Goal: Information Seeking & Learning: Learn about a topic

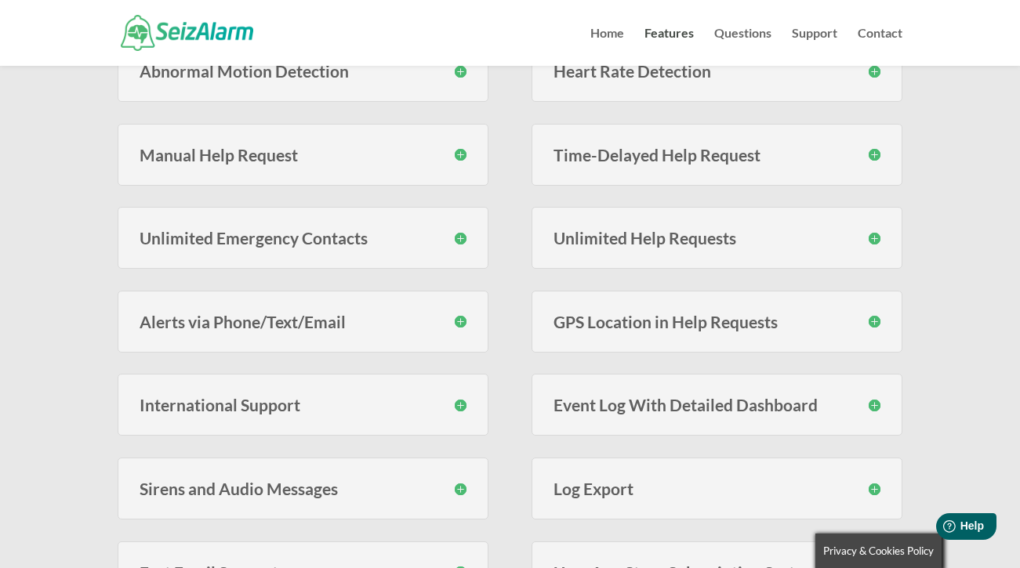
scroll to position [428, 0]
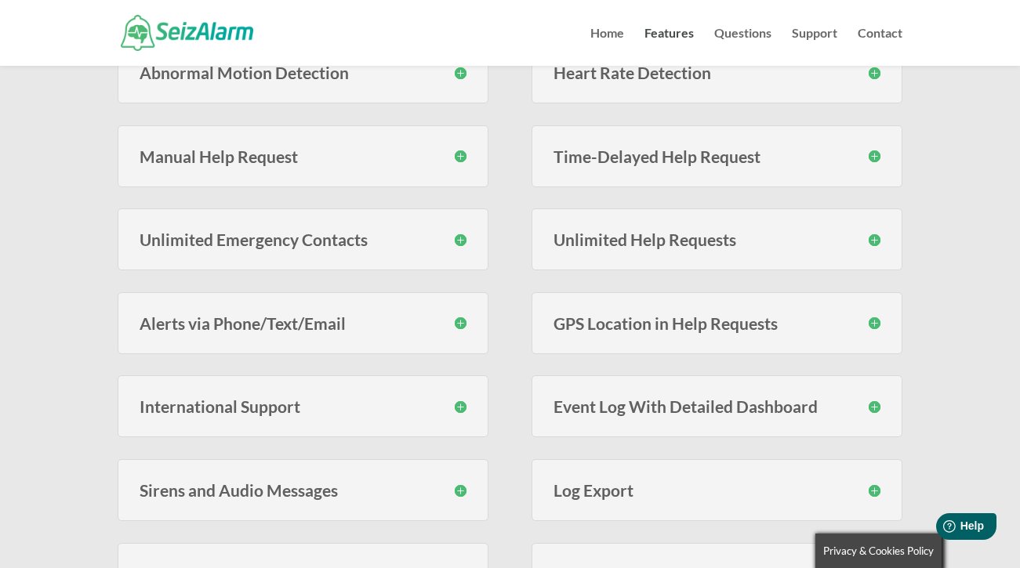
click at [878, 323] on h3 "GPS Location in Help Requests" at bounding box center [716, 323] width 327 height 16
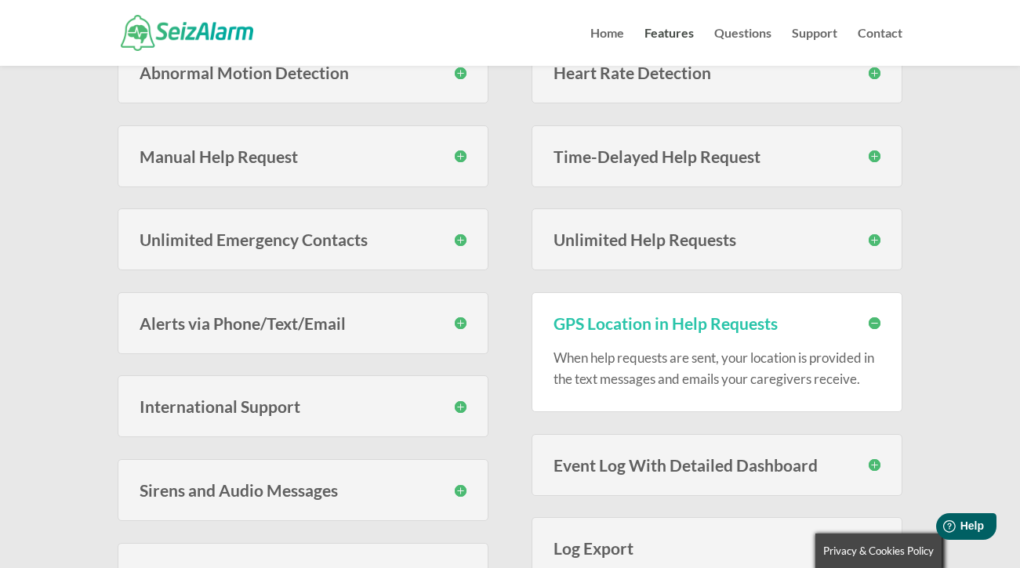
click at [876, 322] on h3 "GPS Location in Help Requests" at bounding box center [716, 323] width 327 height 16
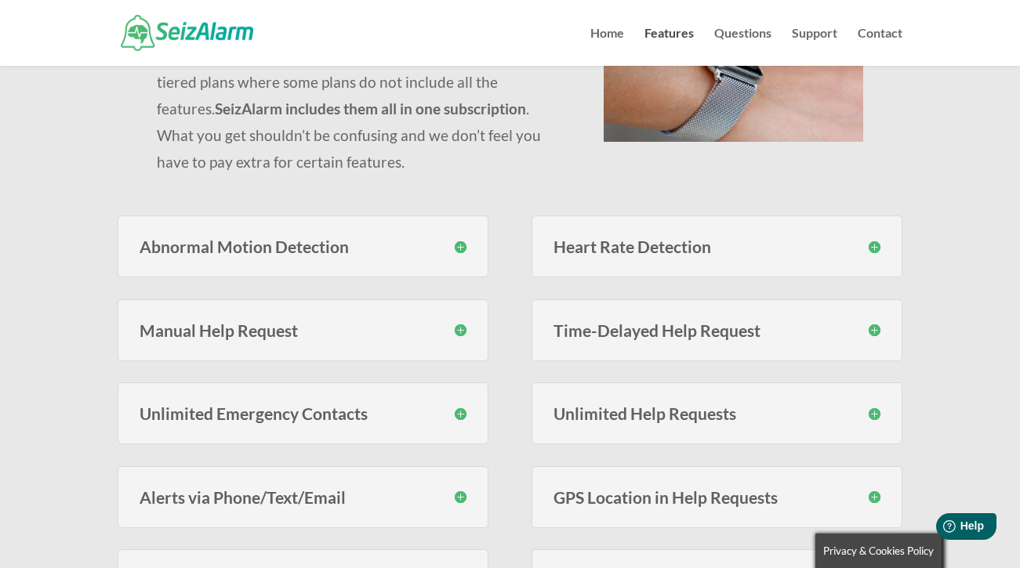
scroll to position [252, 0]
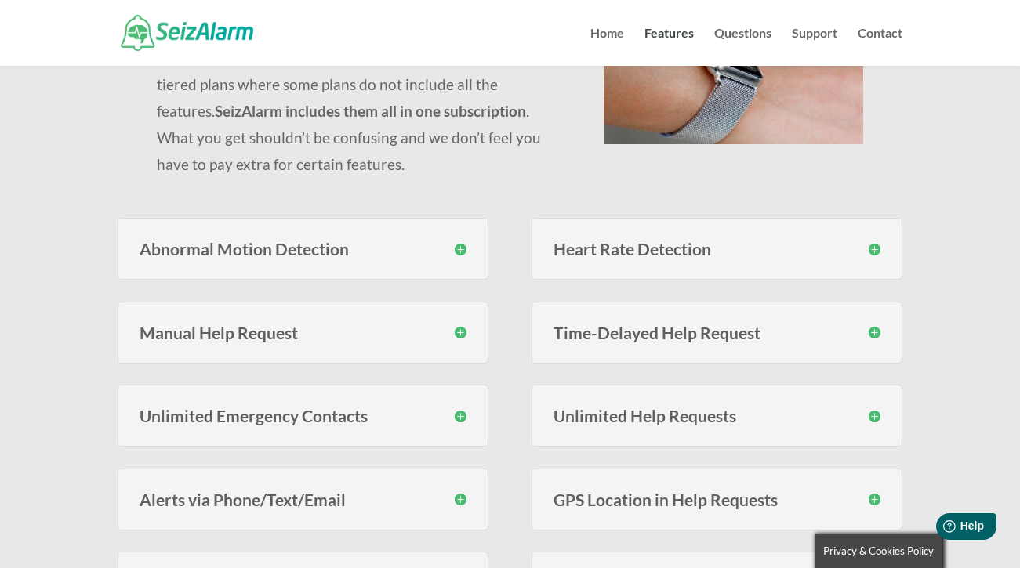
click at [873, 249] on h3 "Heart Rate Detection" at bounding box center [716, 249] width 327 height 16
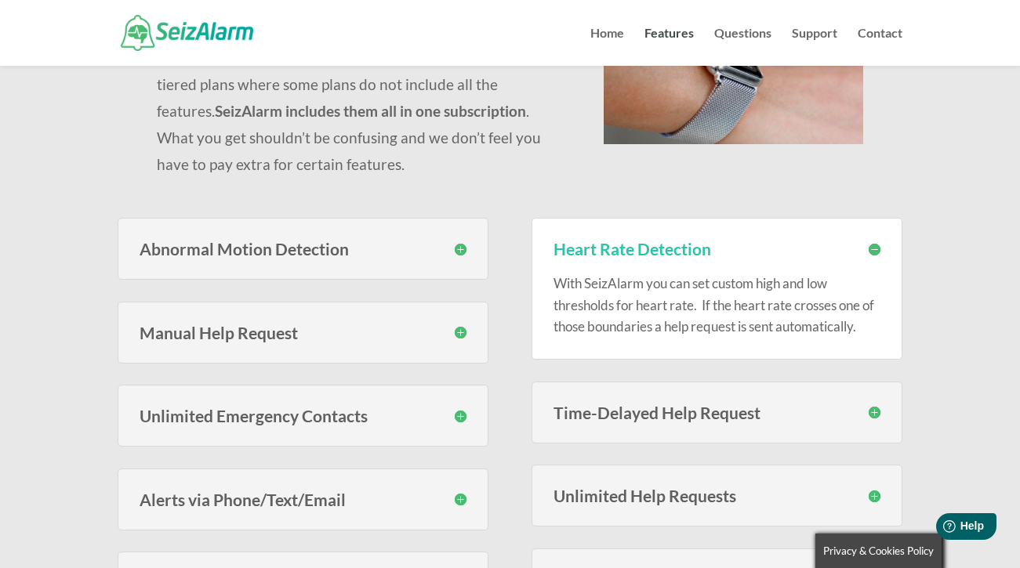
click at [872, 252] on h3 "Heart Rate Detection" at bounding box center [716, 249] width 327 height 16
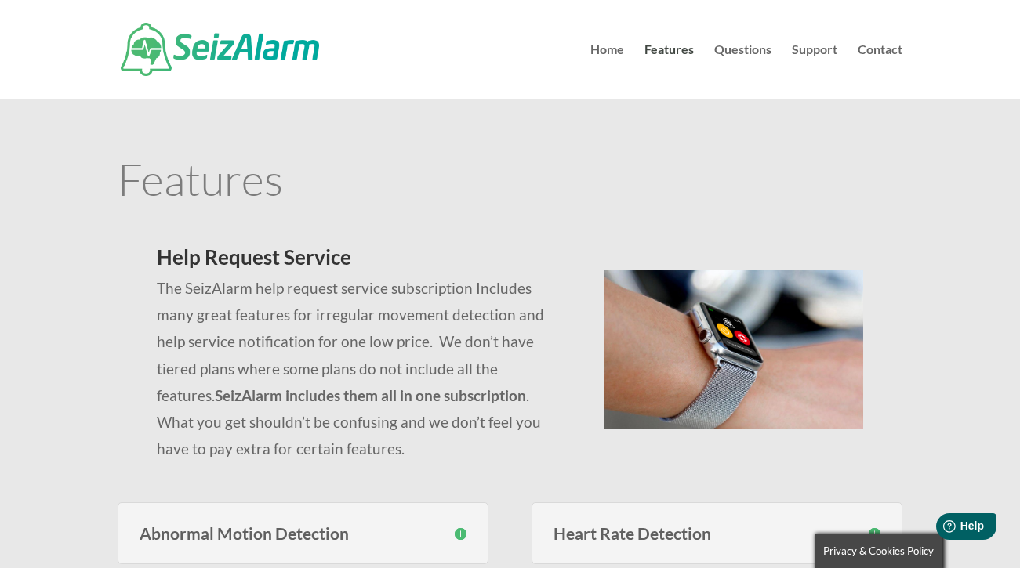
scroll to position [0, 0]
click at [604, 49] on link "Home" at bounding box center [607, 71] width 34 height 55
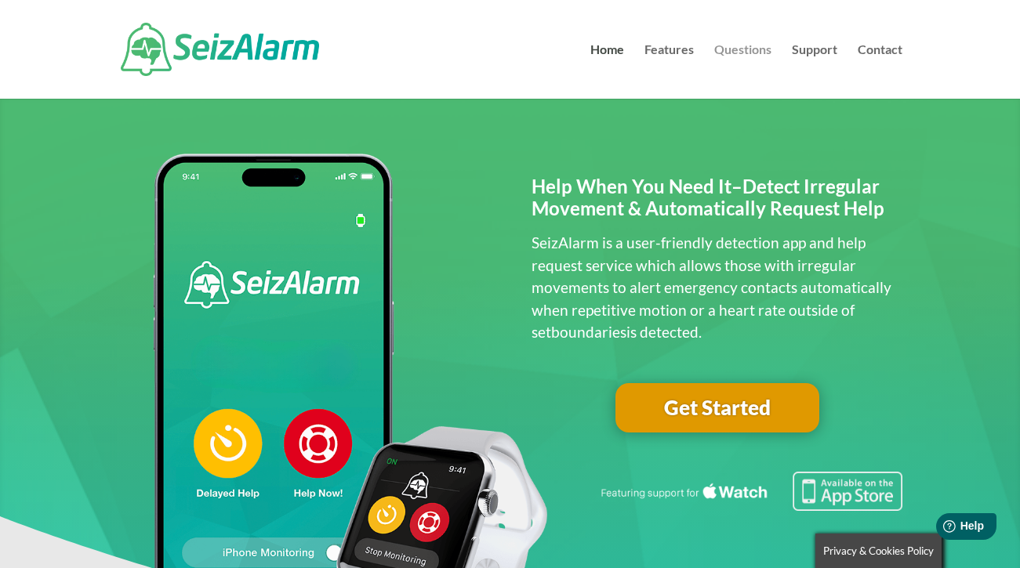
click at [742, 53] on link "Questions" at bounding box center [742, 71] width 57 height 55
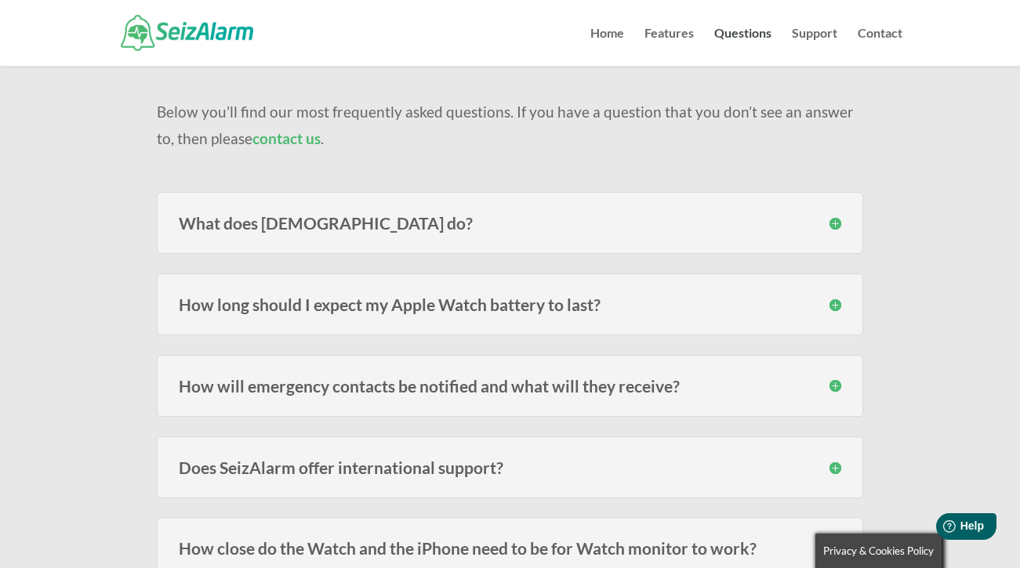
scroll to position [116, 0]
click at [835, 300] on h3 "How long should I expect my Apple Watch battery to last?" at bounding box center [510, 304] width 662 height 16
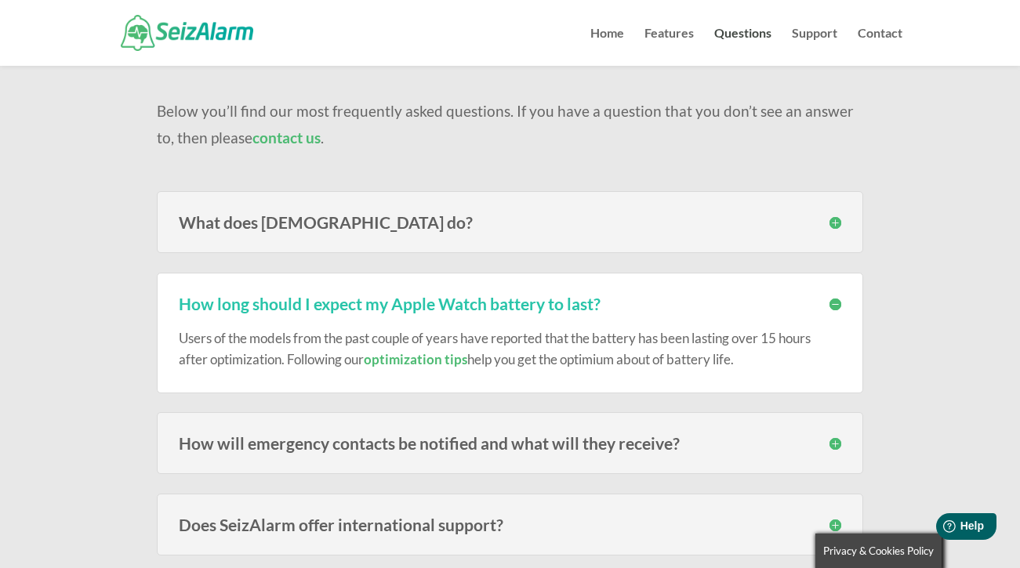
click at [837, 301] on h3 "How long should I expect my Apple Watch battery to last?" at bounding box center [510, 304] width 662 height 16
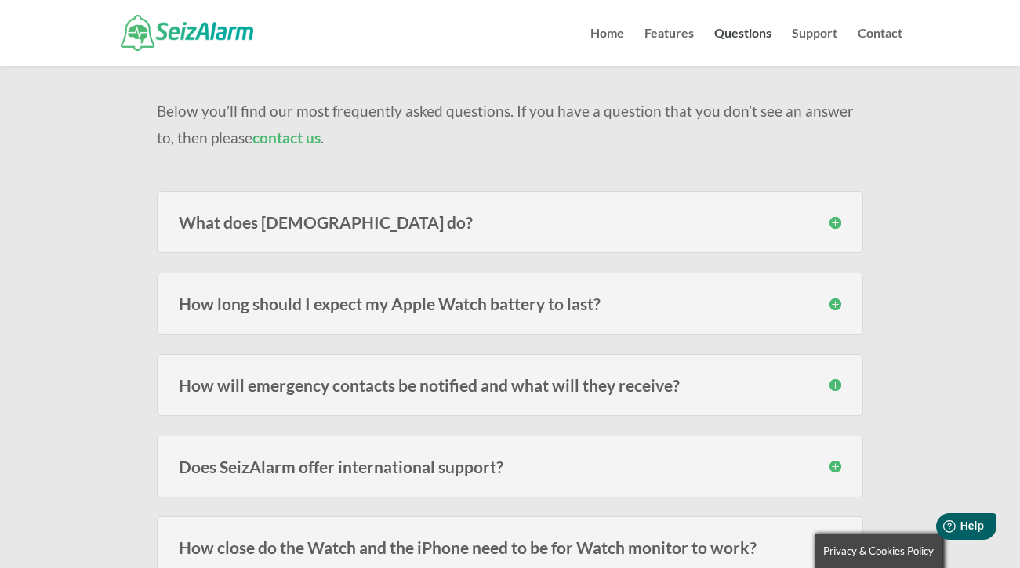
click at [837, 383] on h3 "How will emergency contacts be notified and what will they receive?" at bounding box center [510, 385] width 662 height 16
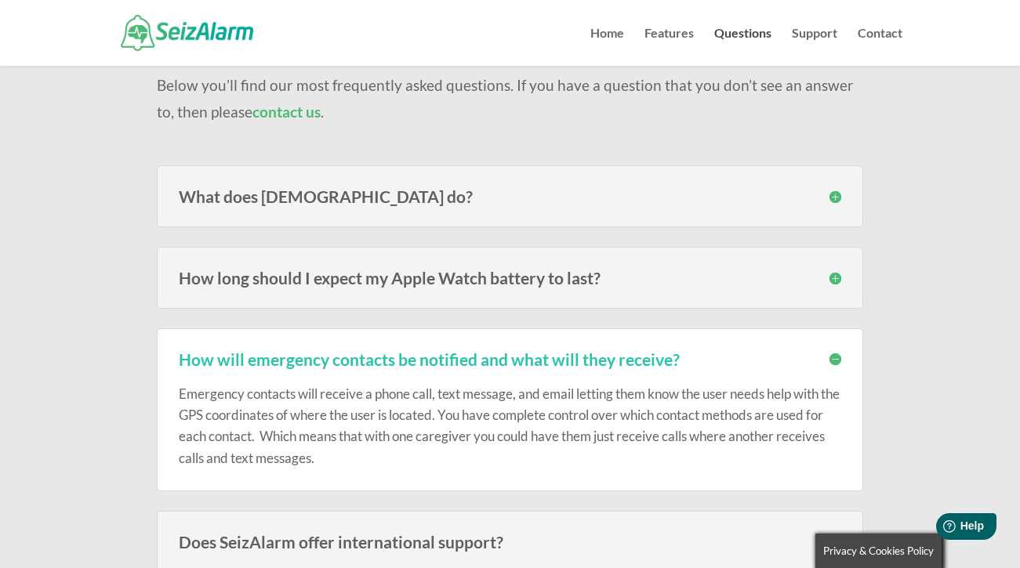
scroll to position [145, 0]
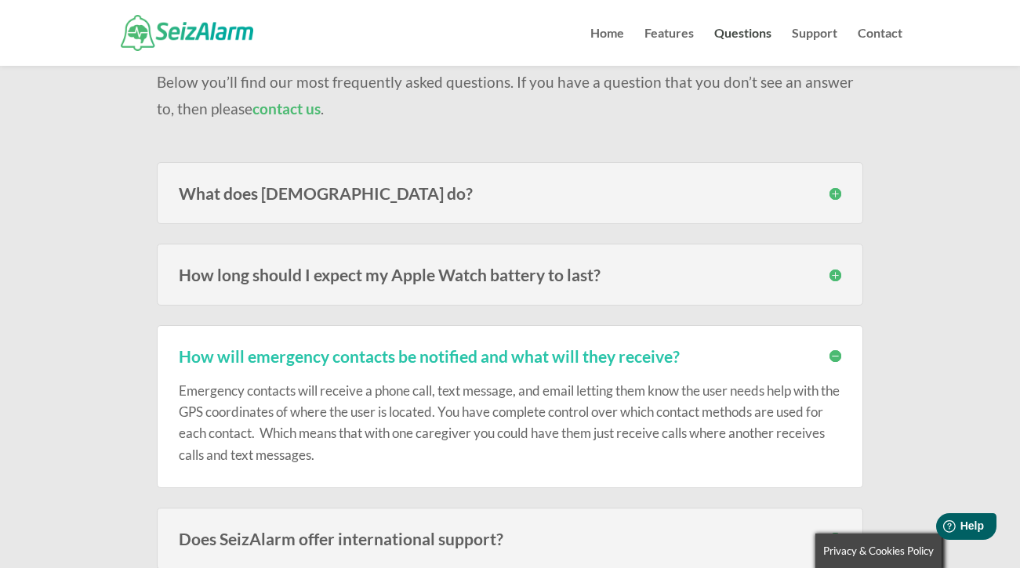
click at [834, 358] on h3 "How will emergency contacts be notified and what will they receive?" at bounding box center [510, 356] width 662 height 16
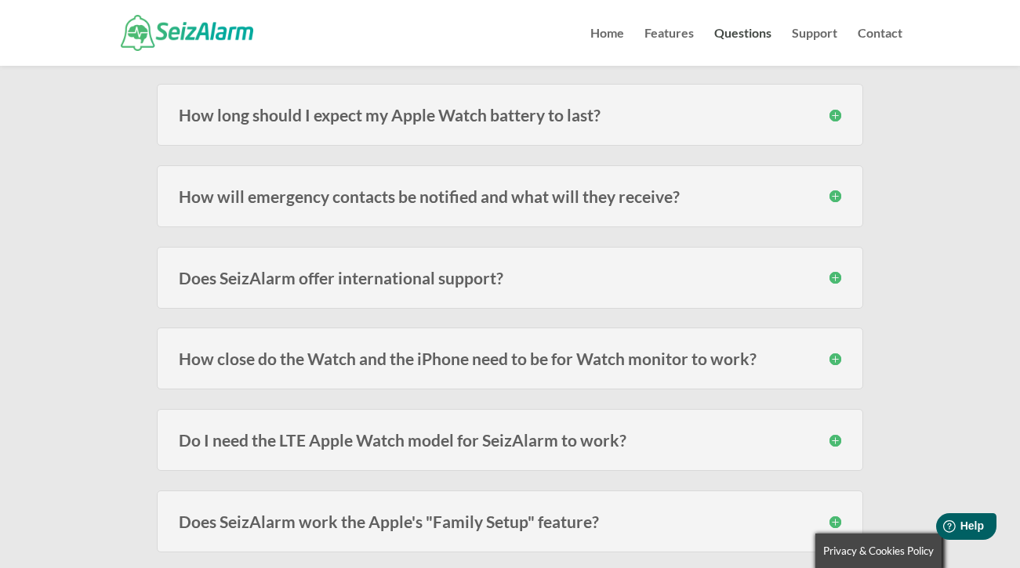
scroll to position [308, 0]
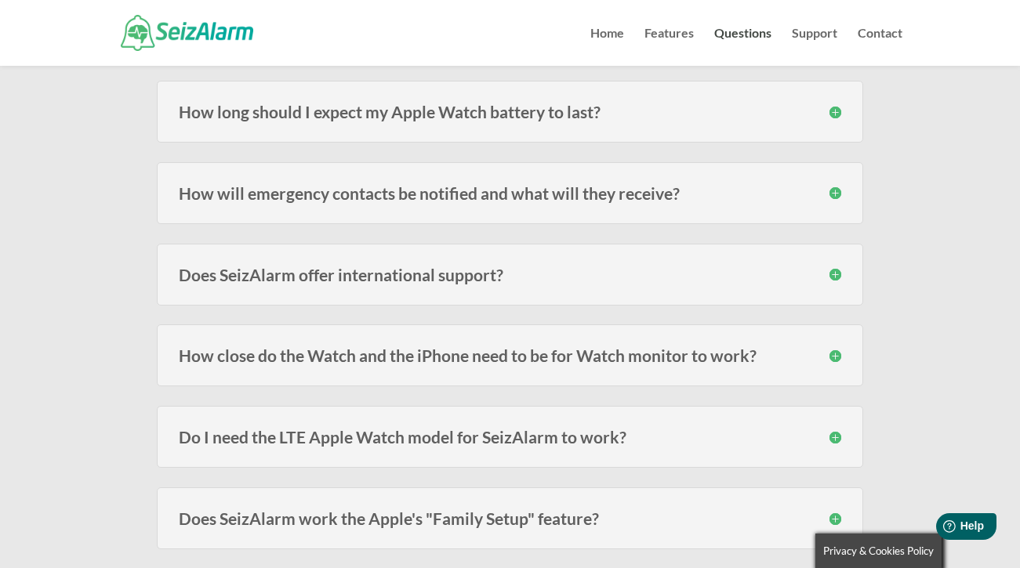
click at [837, 357] on h3 "How close do the Watch and the iPhone need to be for Watch monitor to work?" at bounding box center [510, 355] width 662 height 16
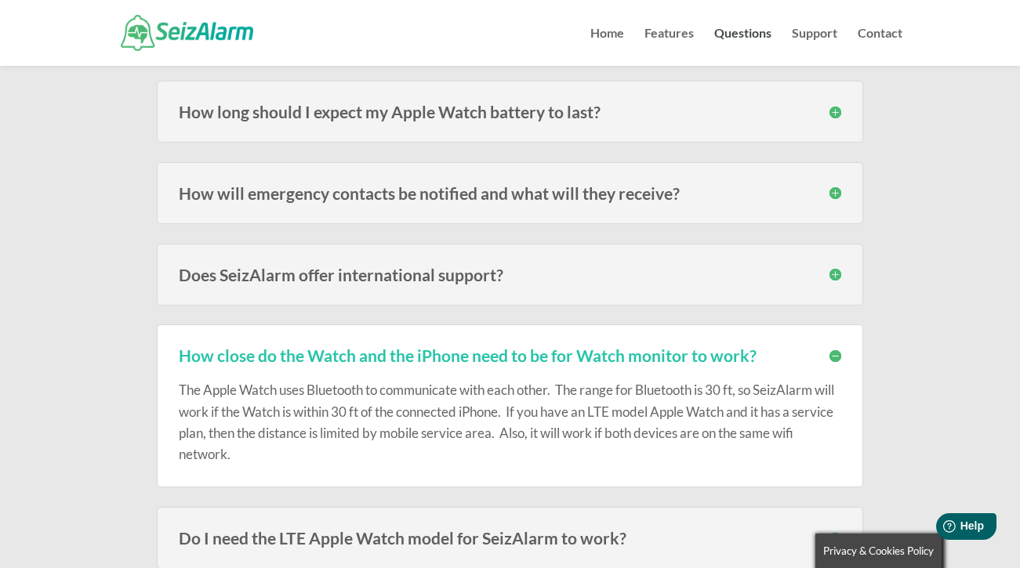
click at [837, 358] on h3 "How close do the Watch and the iPhone need to be for Watch monitor to work?" at bounding box center [510, 355] width 662 height 16
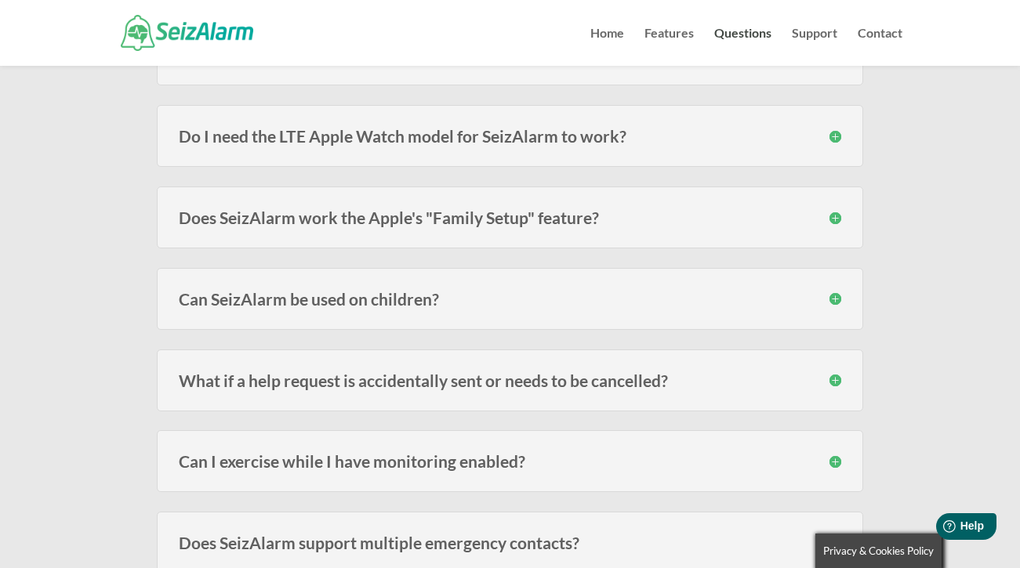
scroll to position [611, 0]
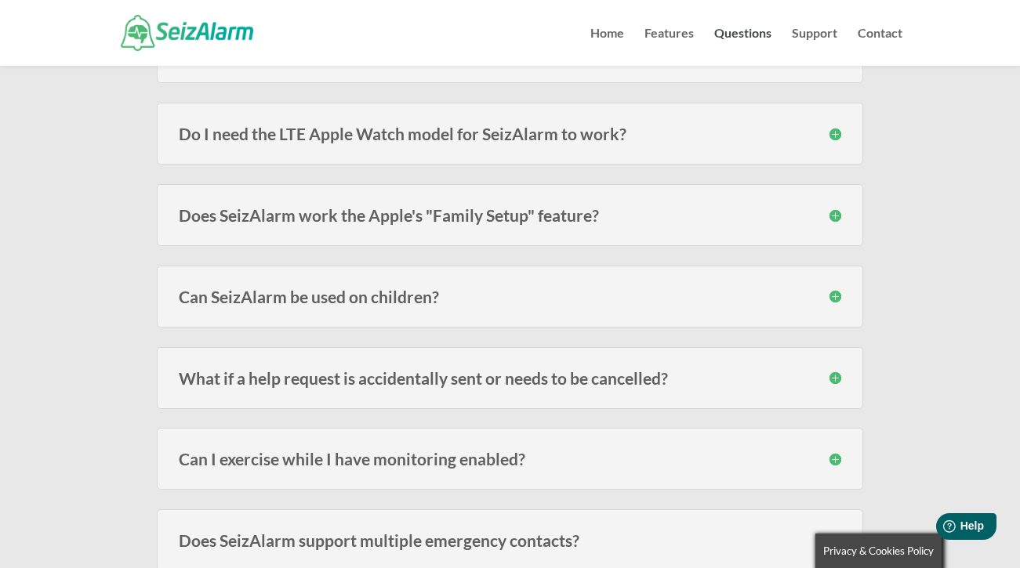
click at [835, 376] on h3 "What if a help request is accidentally sent or needs to be cancelled?" at bounding box center [510, 378] width 662 height 16
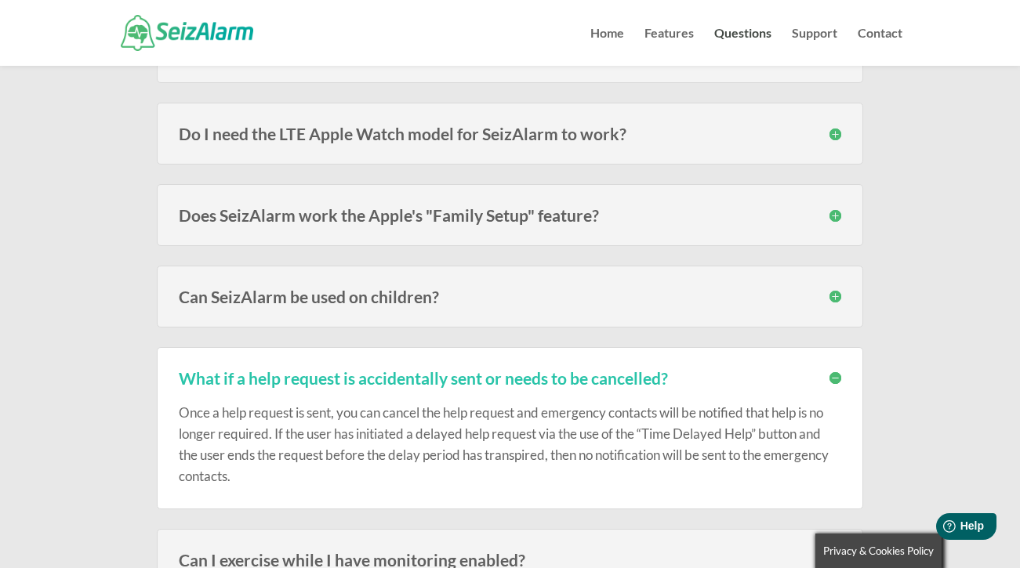
click at [835, 378] on h3 "What if a help request is accidentally sent or needs to be cancelled?" at bounding box center [510, 378] width 662 height 16
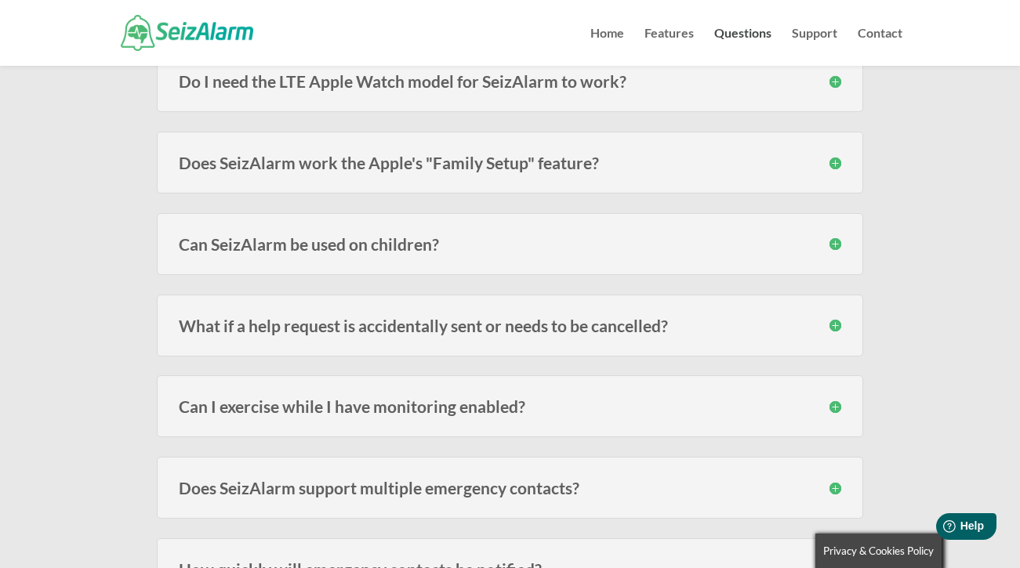
scroll to position [667, 0]
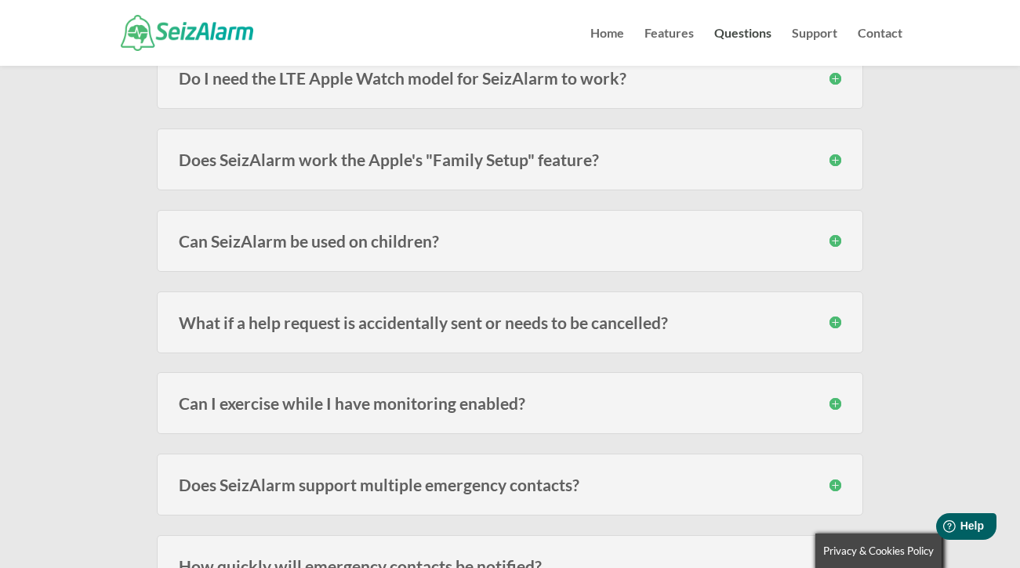
click at [837, 403] on h3 "Can I exercise while I have monitoring enabled?" at bounding box center [510, 403] width 662 height 16
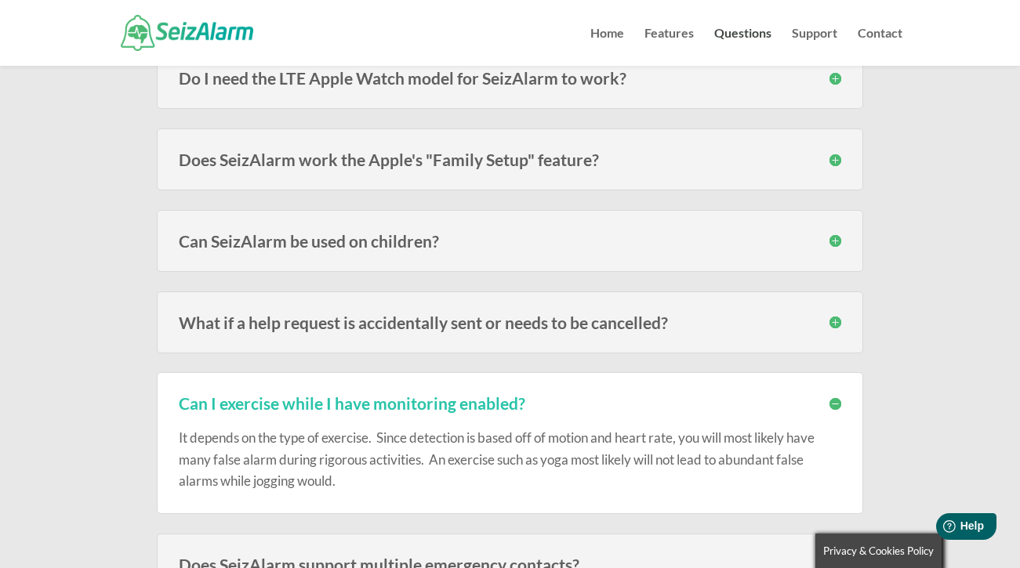
click at [837, 403] on h3 "Can I exercise while I have monitoring enabled?" at bounding box center [510, 403] width 662 height 16
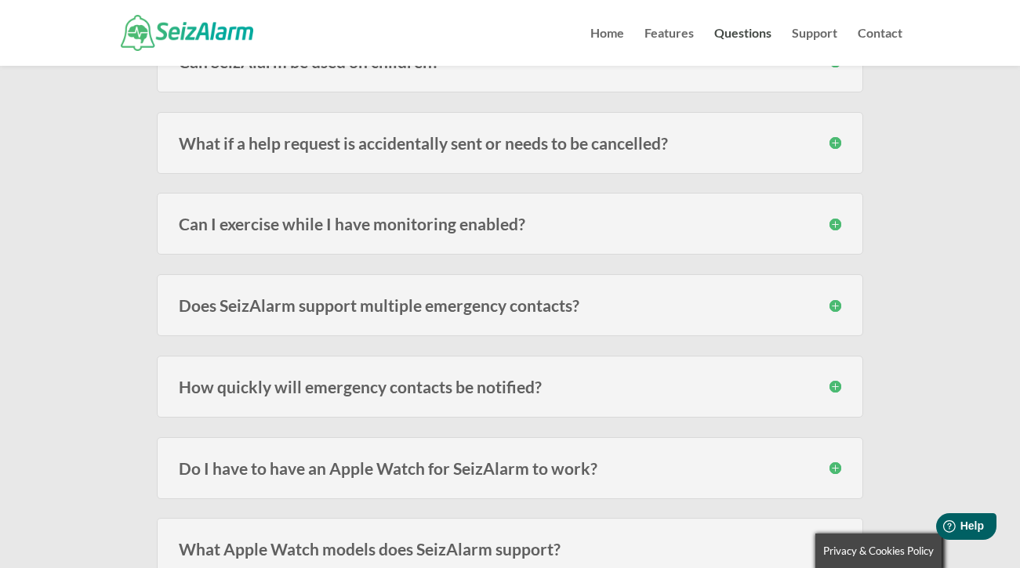
scroll to position [846, 0]
click at [837, 385] on h3 "How quickly will emergency contacts be notified?" at bounding box center [510, 387] width 662 height 16
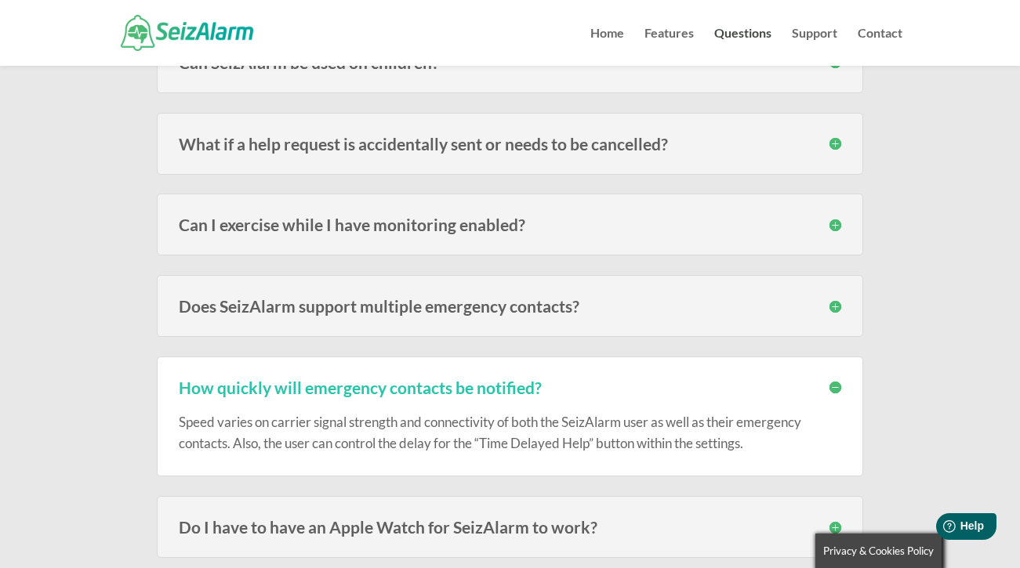
click at [837, 384] on h3 "How quickly will emergency contacts be notified?" at bounding box center [510, 387] width 662 height 16
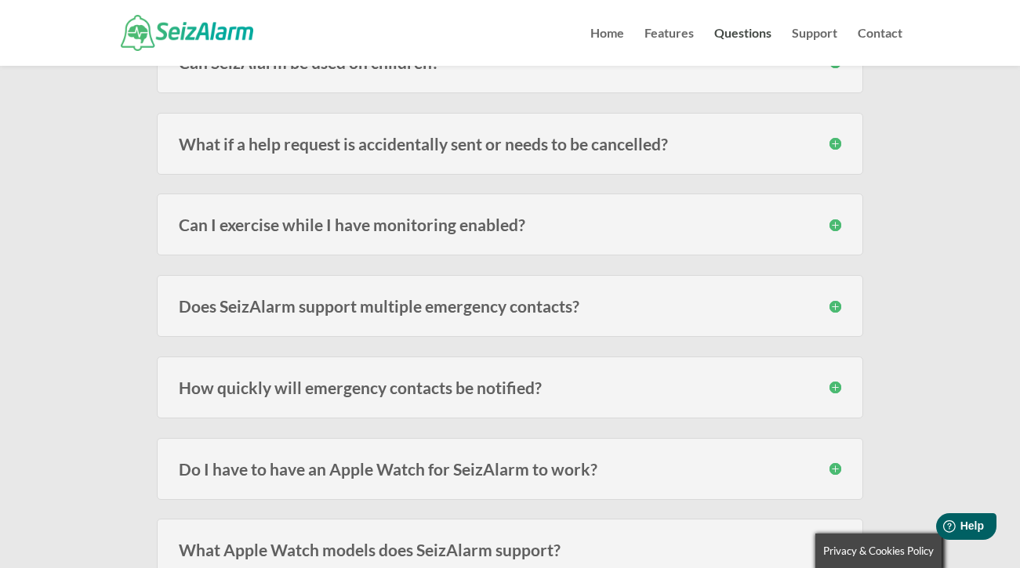
click at [837, 386] on h3 "How quickly will emergency contacts be notified?" at bounding box center [510, 387] width 662 height 16
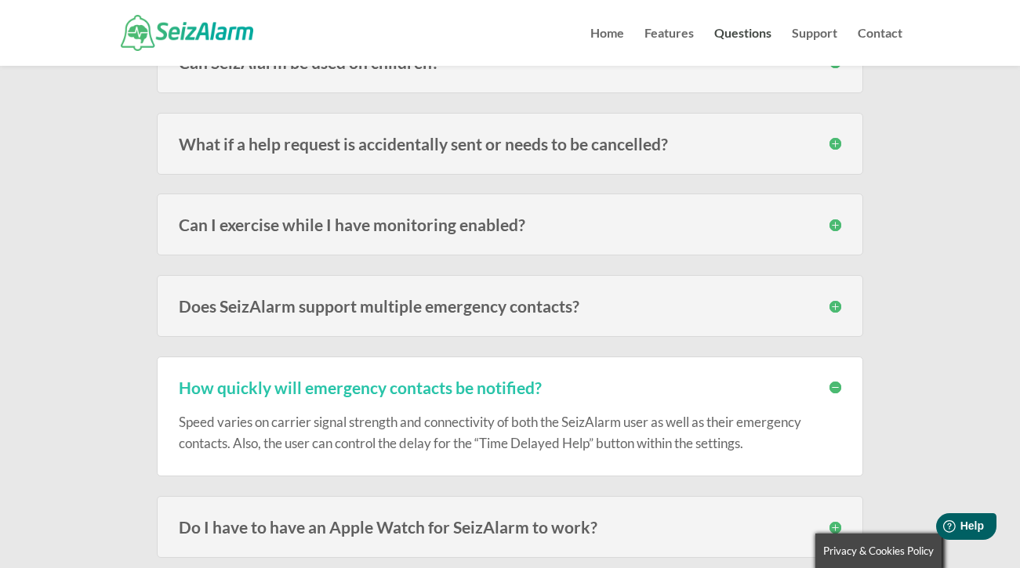
click at [837, 386] on h3 "How quickly will emergency contacts be notified?" at bounding box center [510, 387] width 662 height 16
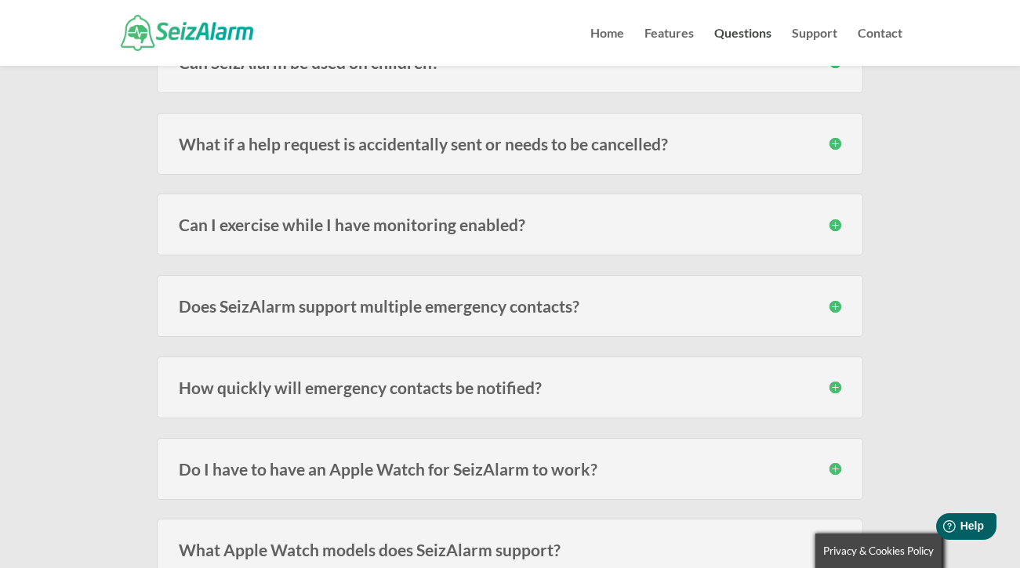
click at [837, 386] on h3 "How quickly will emergency contacts be notified?" at bounding box center [510, 387] width 662 height 16
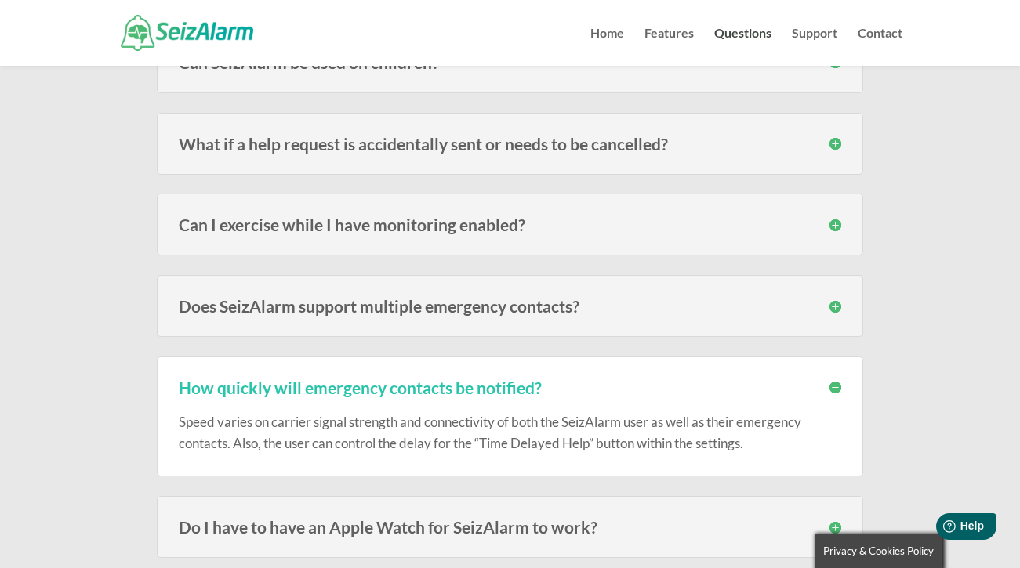
click at [837, 386] on h3 "How quickly will emergency contacts be notified?" at bounding box center [510, 387] width 662 height 16
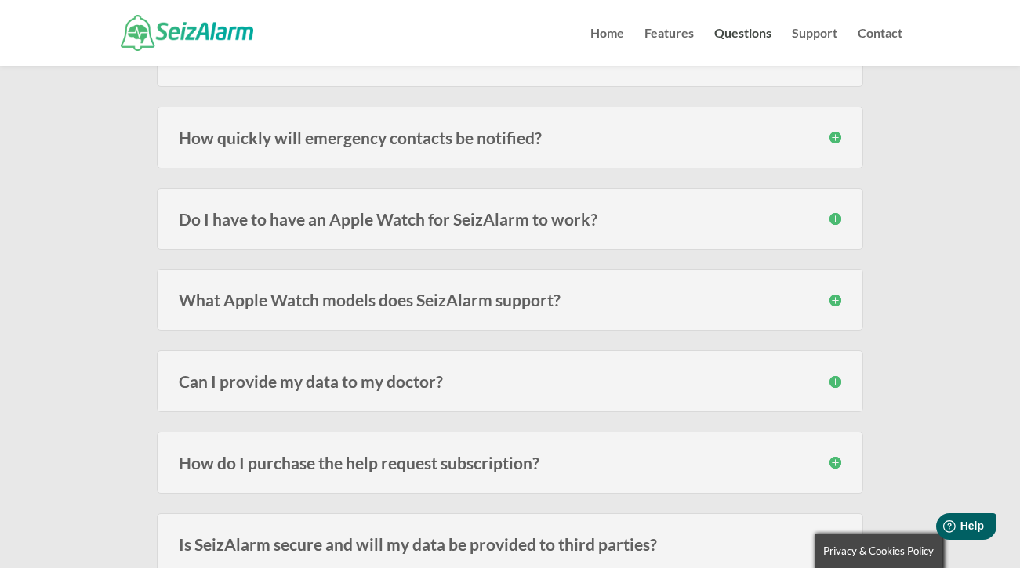
scroll to position [1098, 0]
click at [837, 386] on h3 "Can I provide my data to my doctor?" at bounding box center [510, 380] width 662 height 16
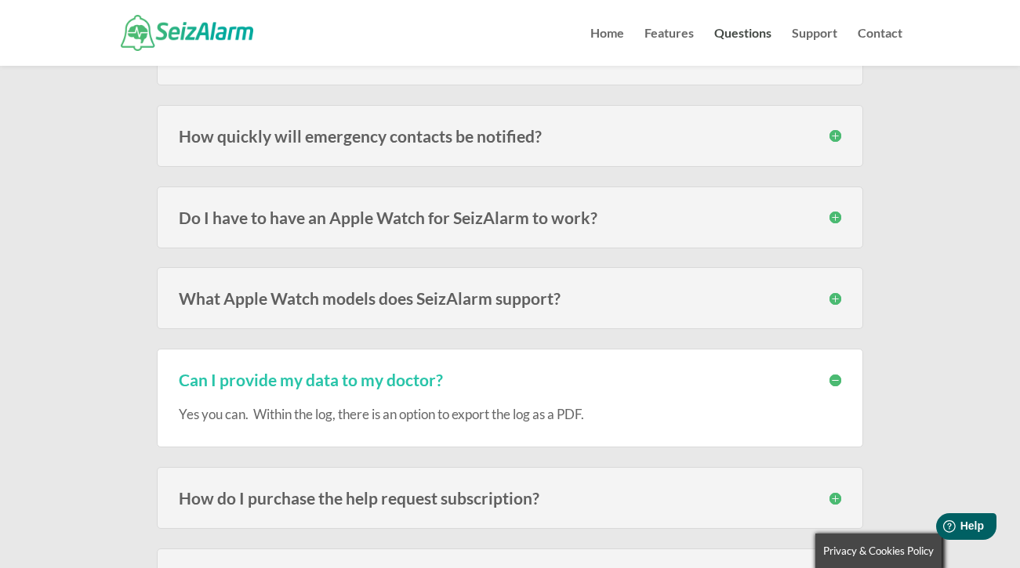
click at [837, 382] on h3 "Can I provide my data to my doctor?" at bounding box center [510, 380] width 662 height 16
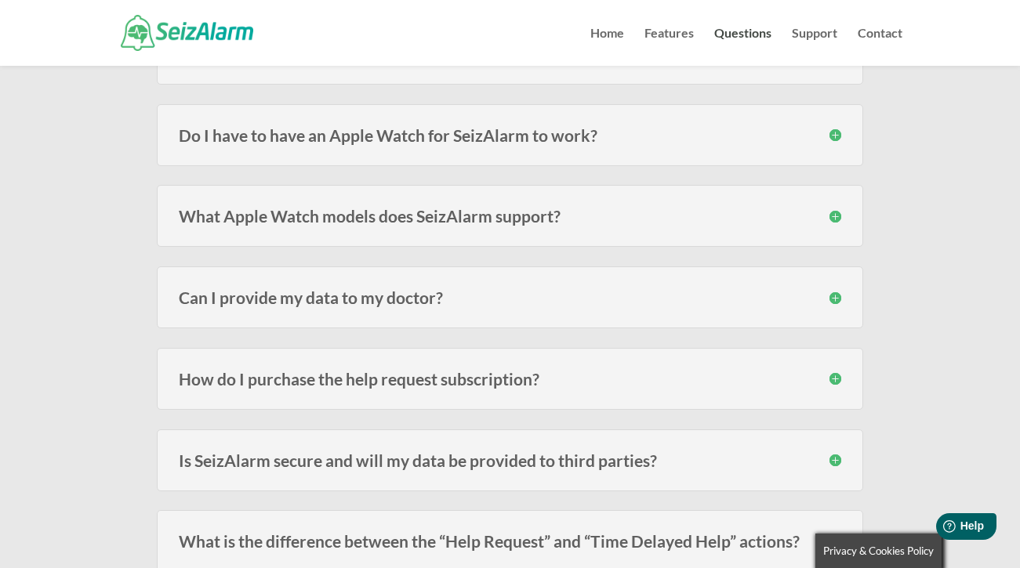
scroll to position [1181, 0]
click at [836, 376] on h3 "How do I purchase the help request subscription?" at bounding box center [510, 377] width 662 height 16
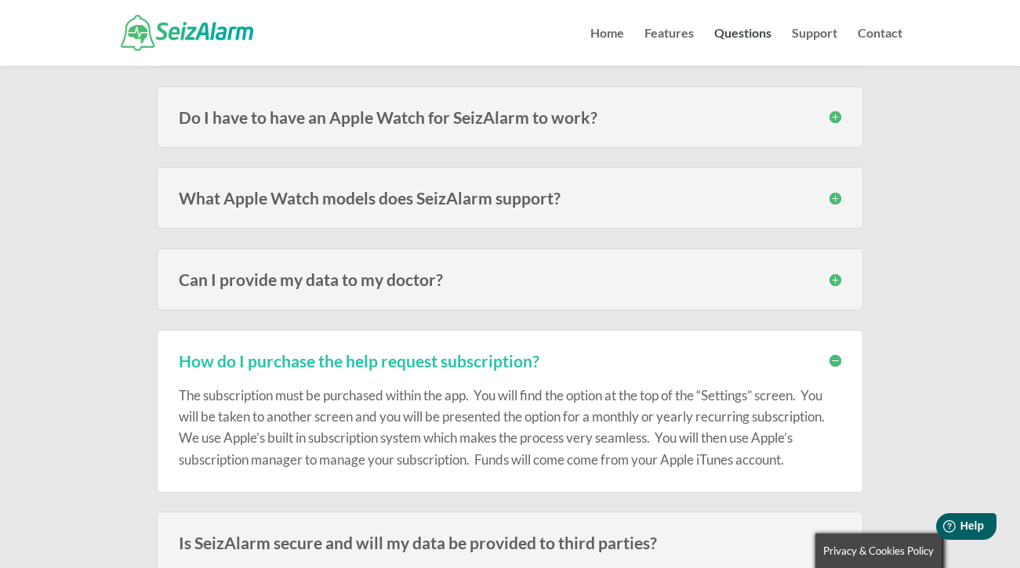
scroll to position [1200, 0]
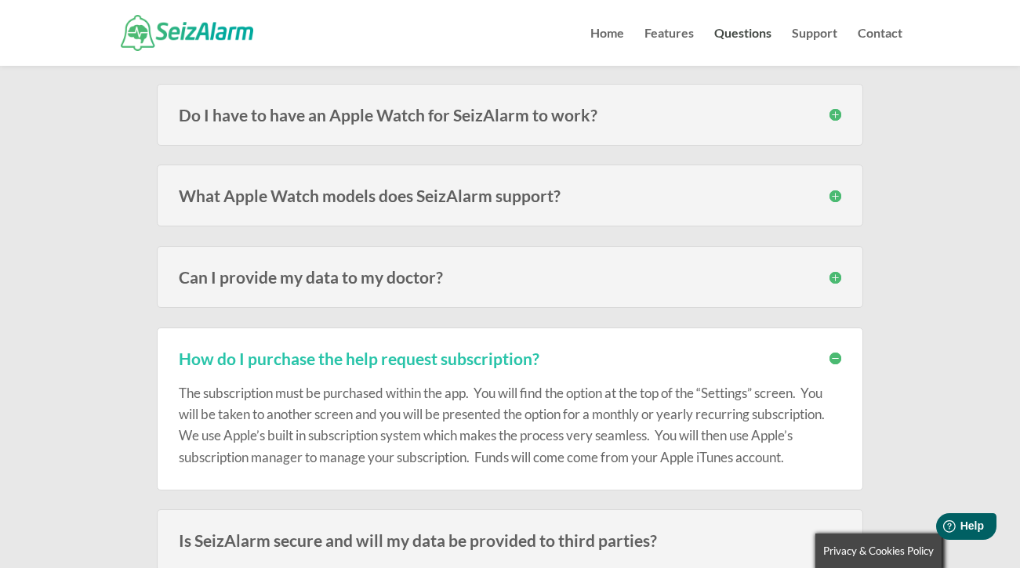
click at [836, 357] on h3 "How do I purchase the help request subscription?" at bounding box center [510, 358] width 662 height 16
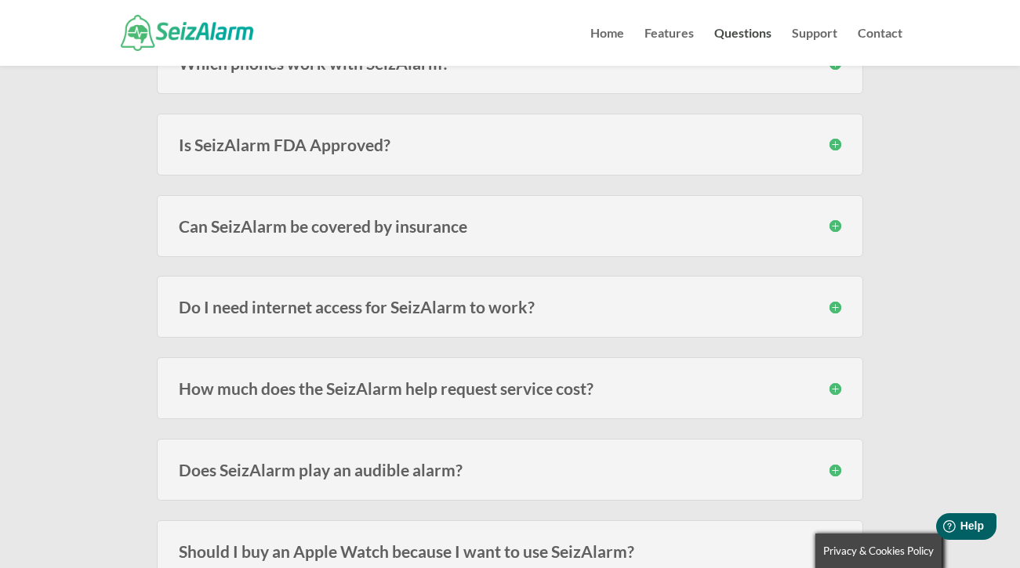
scroll to position [1746, 0]
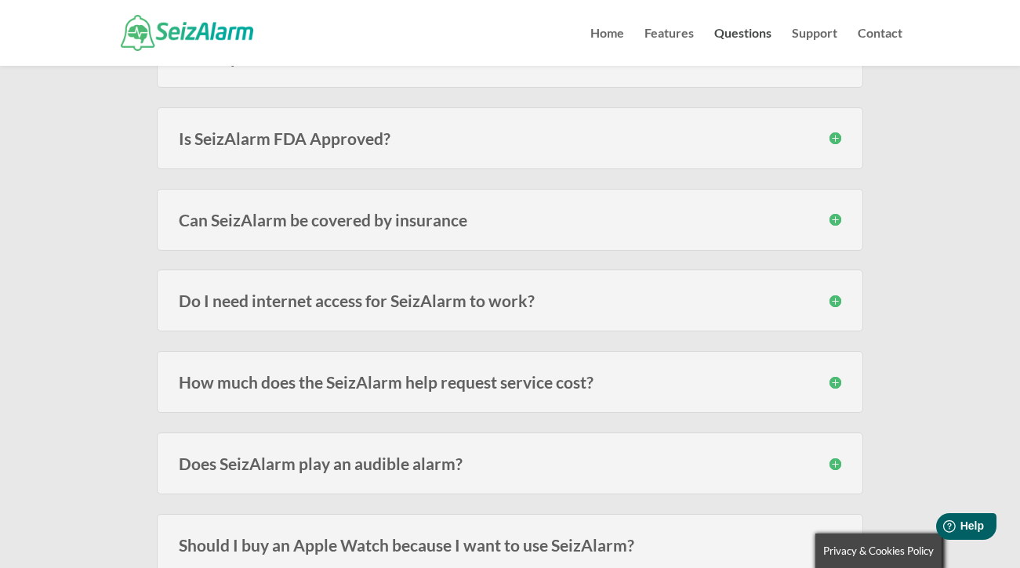
click at [840, 386] on h3 "How much does the SeizAlarm help request service cost?" at bounding box center [510, 382] width 662 height 16
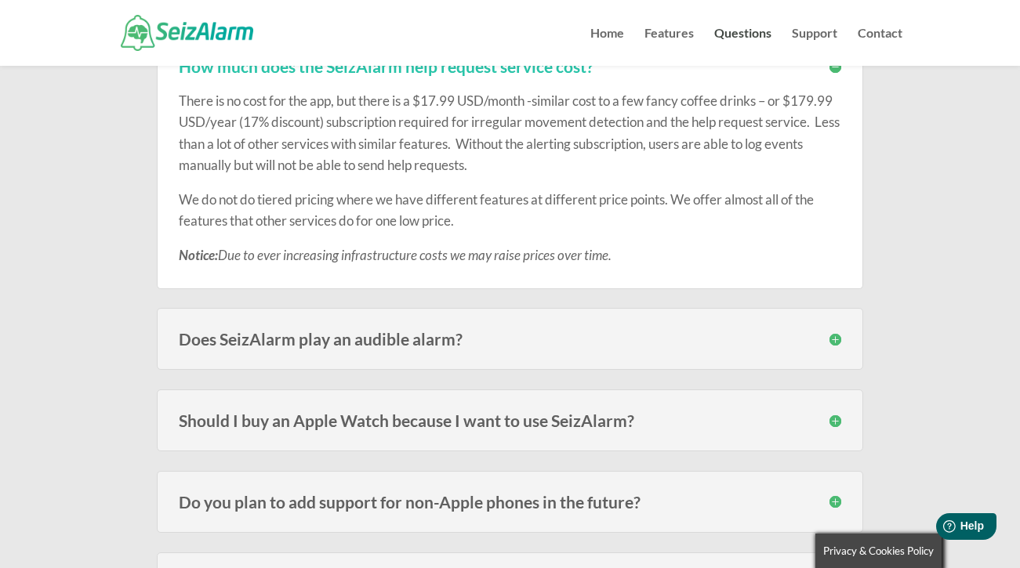
scroll to position [2070, 0]
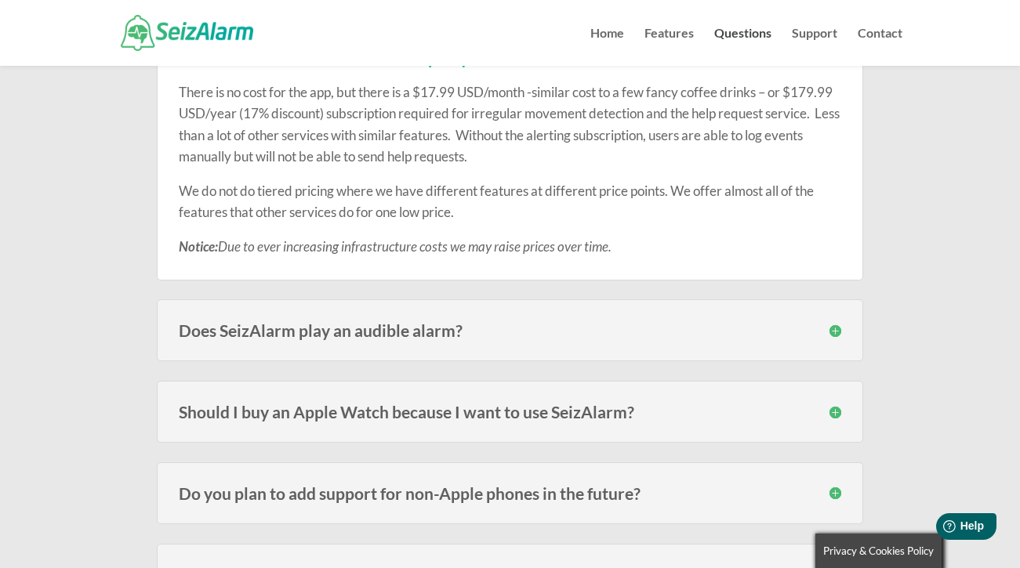
click at [833, 413] on h3 "Should I buy an Apple Watch because I want to use SeizAlarm?" at bounding box center [510, 412] width 662 height 16
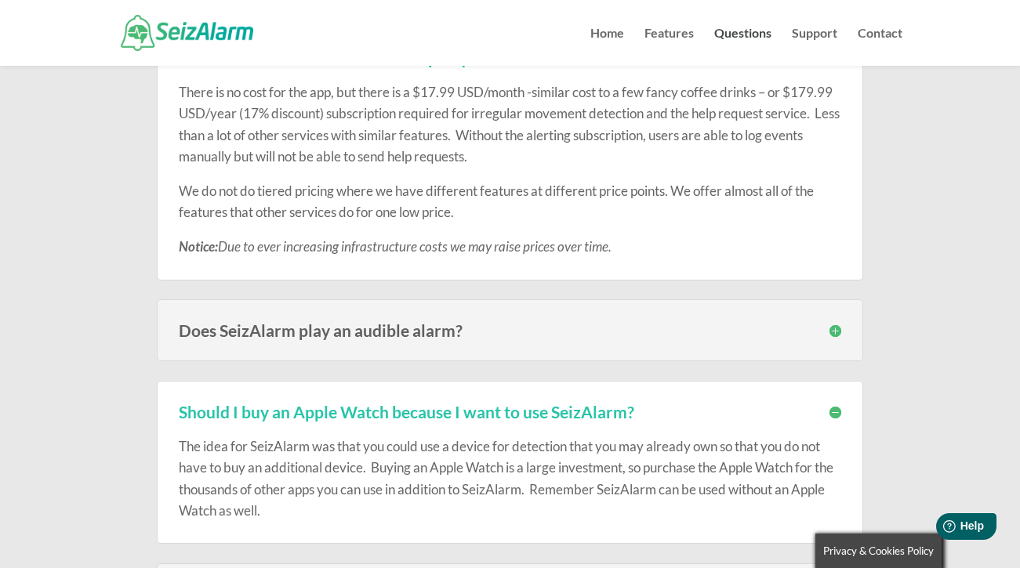
click at [840, 408] on h3 "Should I buy an Apple Watch because I want to use SeizAlarm?" at bounding box center [510, 412] width 662 height 16
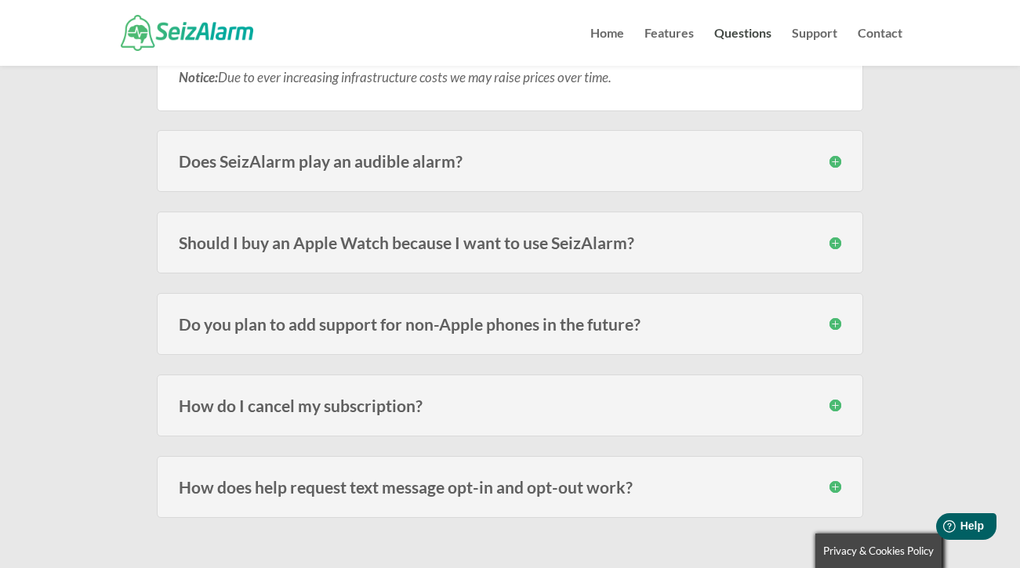
scroll to position [2243, 0]
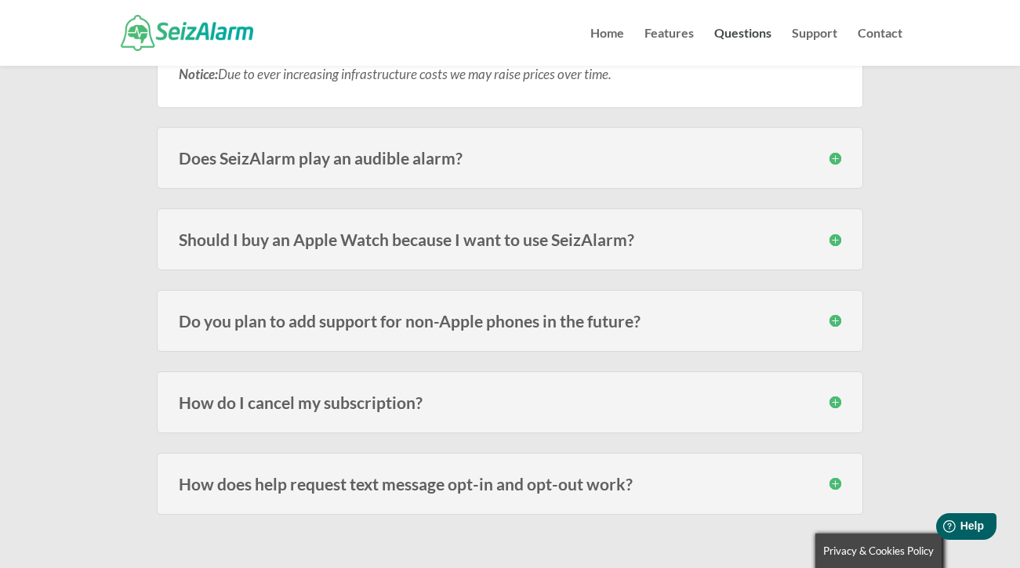
click at [840, 394] on h3 "How do I cancel my subscription?" at bounding box center [510, 402] width 662 height 16
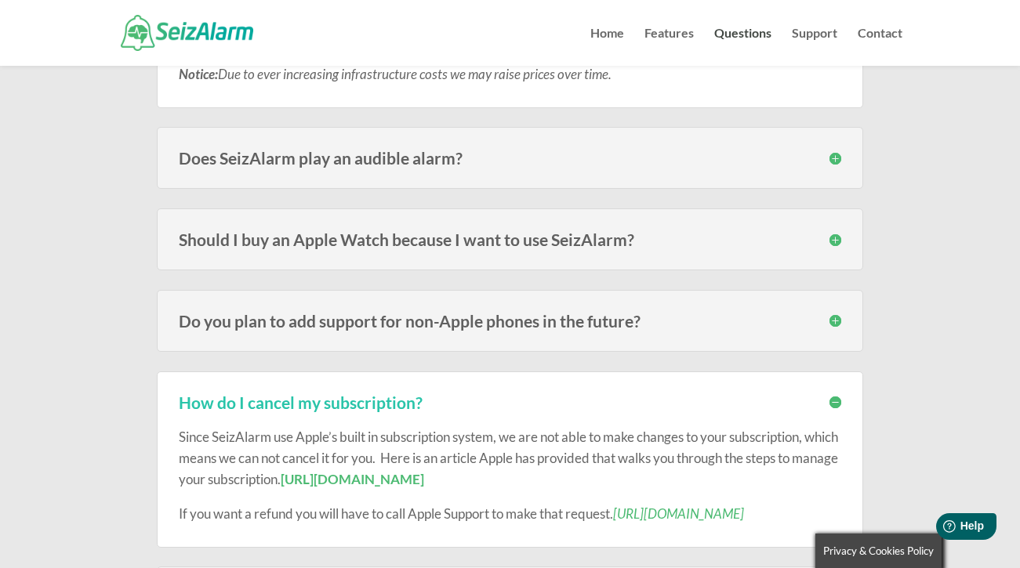
click at [839, 397] on h3 "How do I cancel my subscription?" at bounding box center [510, 402] width 662 height 16
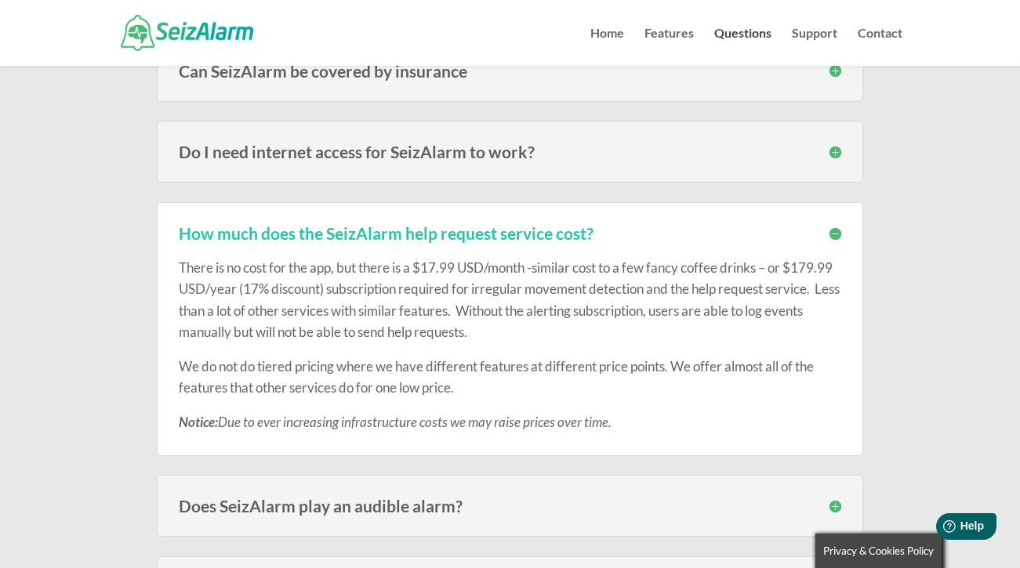
scroll to position [1894, 0]
click at [835, 228] on h3 "How much does the SeizAlarm help request service cost?" at bounding box center [510, 234] width 662 height 16
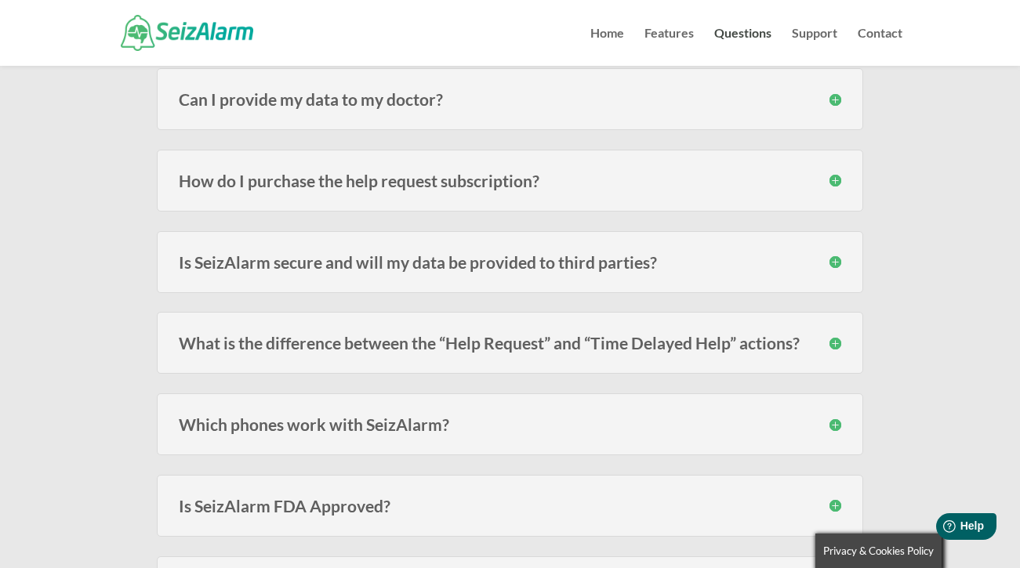
scroll to position [1375, 0]
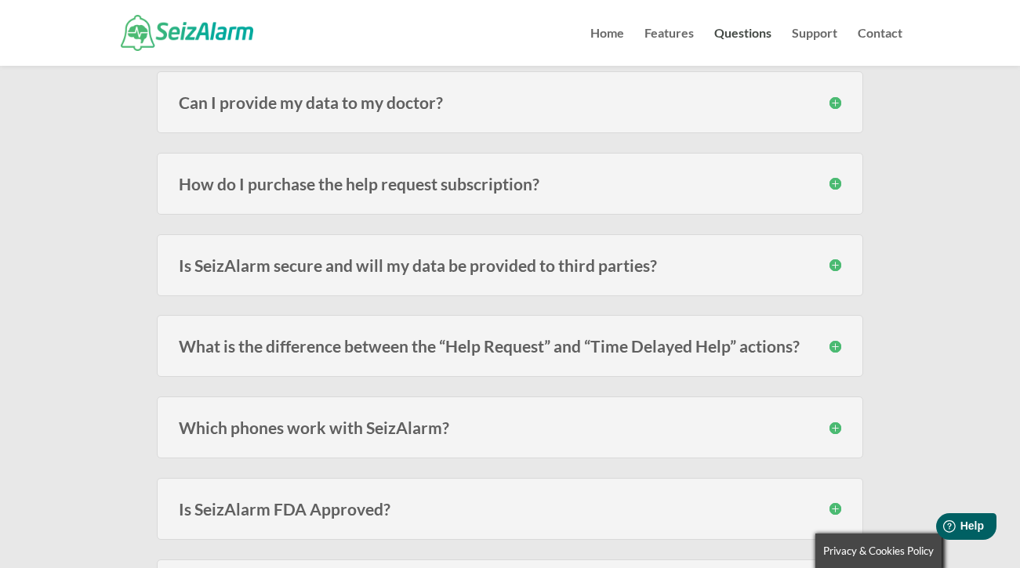
click at [835, 264] on h3 "Is SeizAlarm secure and will my data be provided to third parties?" at bounding box center [510, 265] width 662 height 16
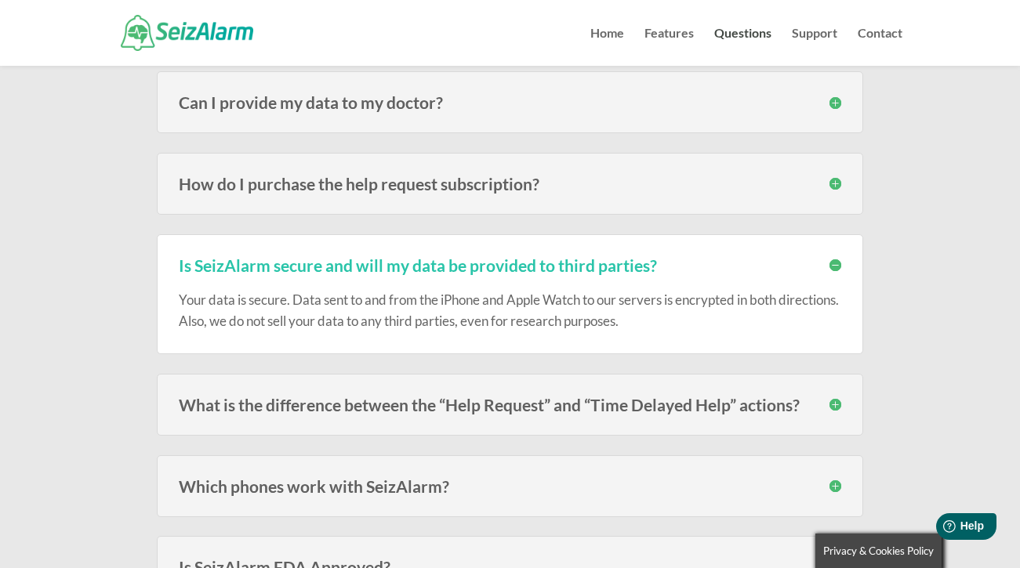
click at [836, 264] on h3 "Is SeizAlarm secure and will my data be provided to third parties?" at bounding box center [510, 265] width 662 height 16
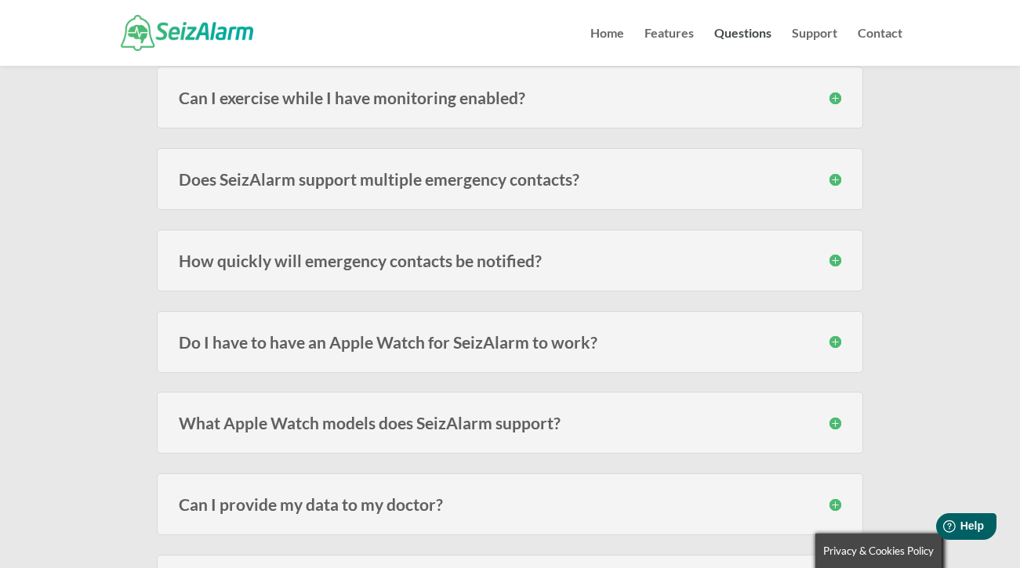
scroll to position [971, 0]
click at [836, 263] on h3 "How quickly will emergency contacts be notified?" at bounding box center [510, 262] width 662 height 16
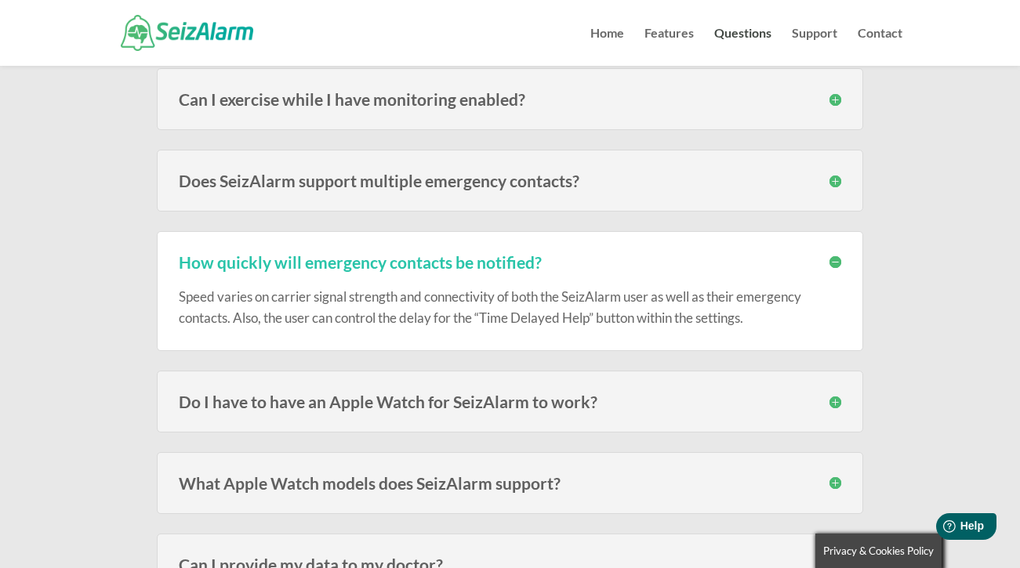
click at [836, 262] on h3 "How quickly will emergency contacts be notified?" at bounding box center [510, 262] width 662 height 16
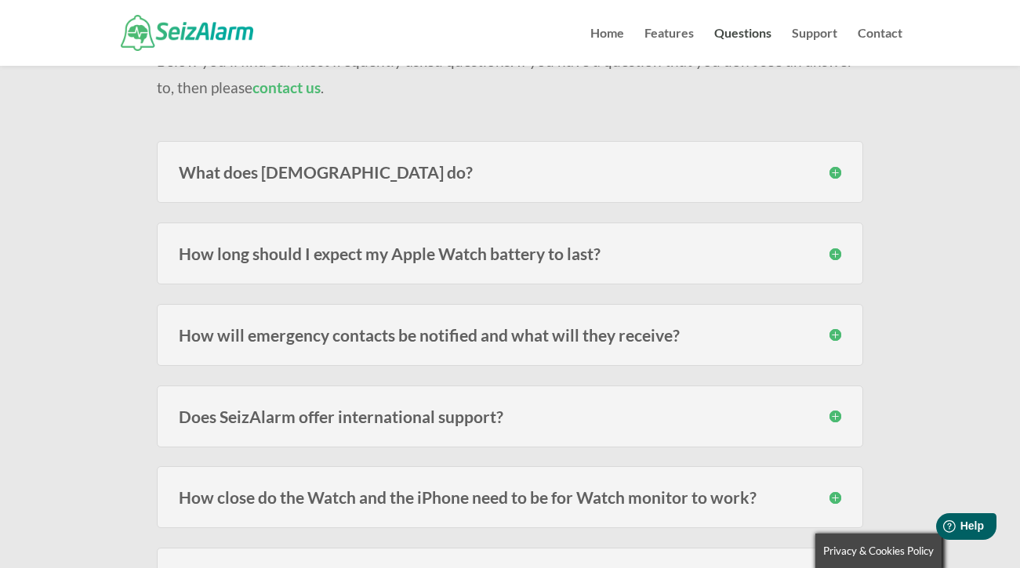
scroll to position [166, 0]
click at [832, 170] on h3 "What does SeizAlarm do?" at bounding box center [510, 172] width 662 height 16
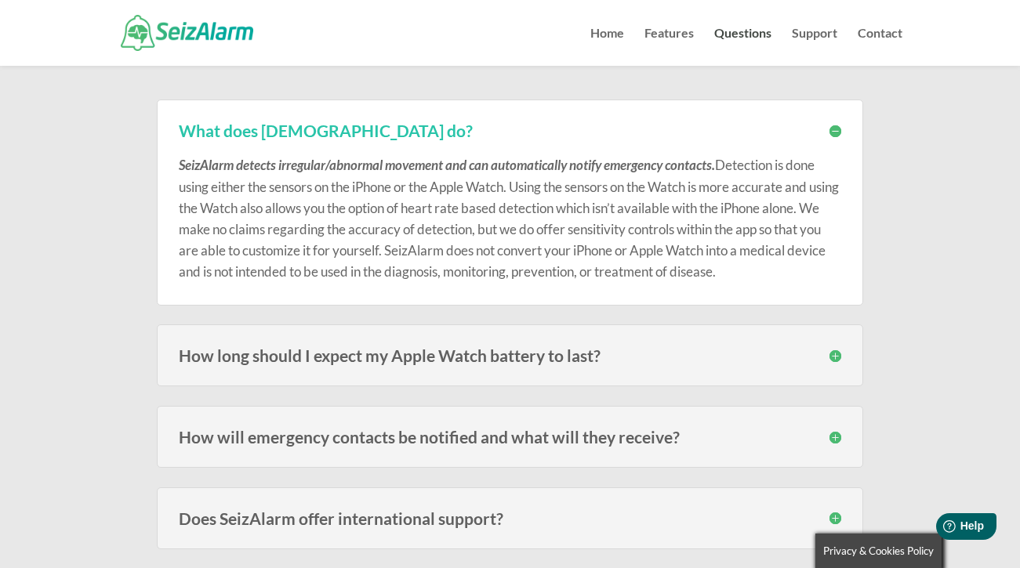
scroll to position [206, 0]
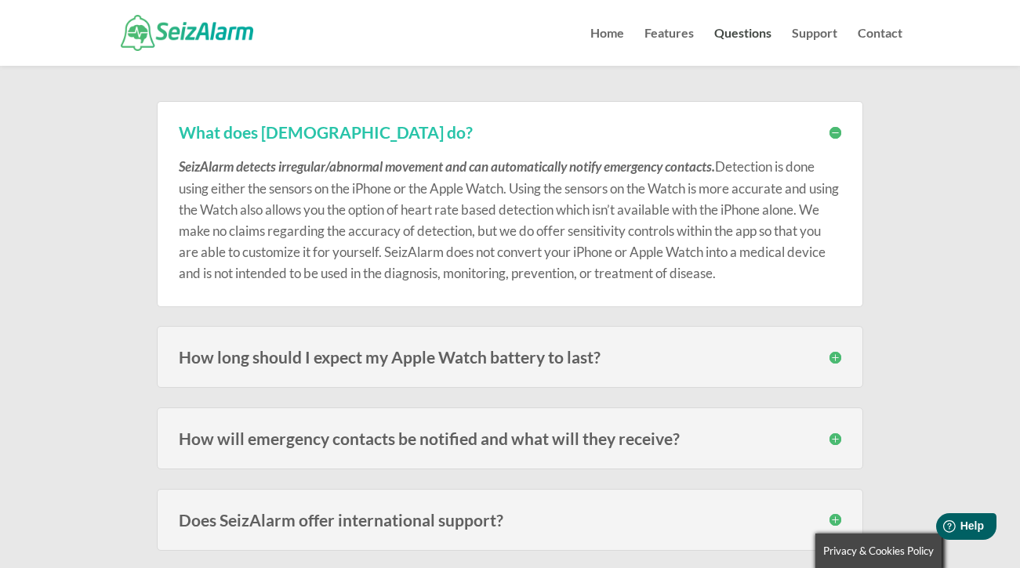
click at [838, 132] on h3 "What does SeizAlarm do?" at bounding box center [510, 132] width 662 height 16
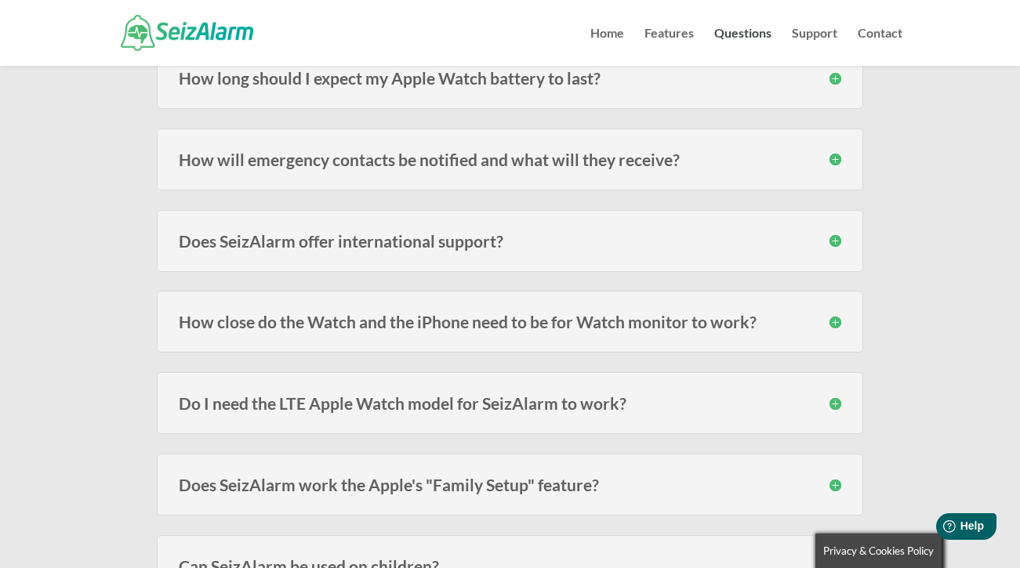
scroll to position [346, 0]
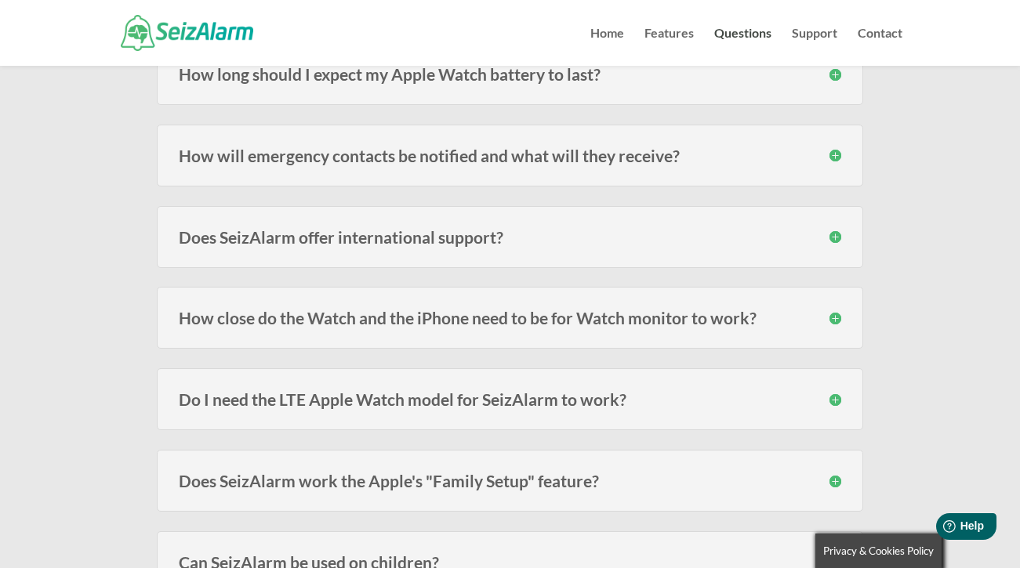
click at [835, 316] on h3 "How close do the Watch and the iPhone need to be for Watch monitor to work?" at bounding box center [510, 318] width 662 height 16
